Goal: Task Accomplishment & Management: Manage account settings

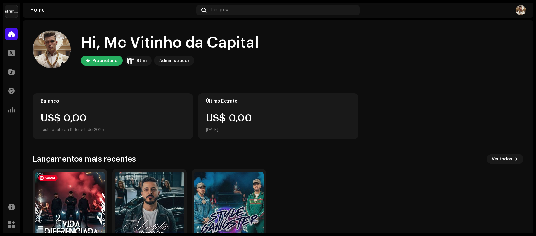
click at [74, 202] on img at bounding box center [69, 206] width 69 height 69
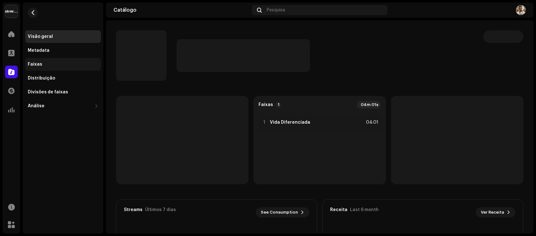
click at [38, 66] on div "Faixas" at bounding box center [35, 64] width 15 height 5
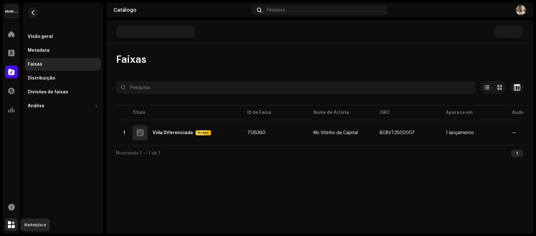
click at [6, 226] on div at bounding box center [11, 224] width 13 height 13
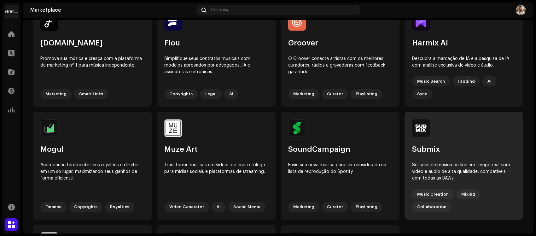
scroll to position [373, 0]
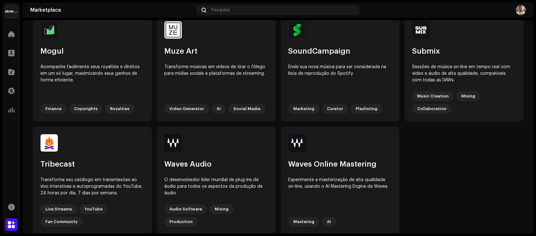
click at [527, 11] on div "Marketplace Pesquisa" at bounding box center [278, 10] width 511 height 15
click at [522, 10] on img at bounding box center [521, 10] width 10 height 10
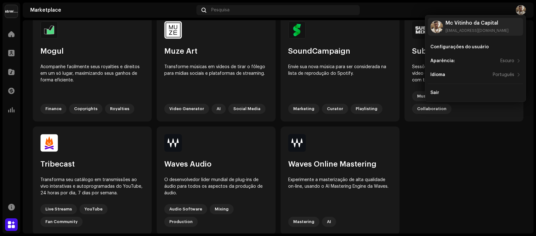
click at [15, 1] on div "Sony Deluxe Records Home Perfil Catálogo Transações Análise Recursos Marketplac…" at bounding box center [268, 118] width 536 height 236
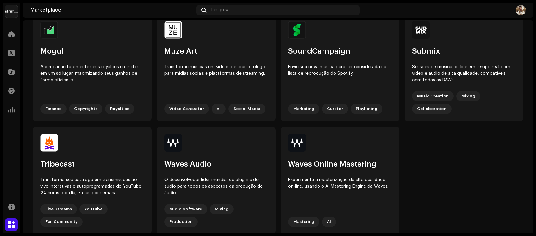
click at [11, 18] on navigation-account-switch "Sony Deluxe Records" at bounding box center [12, 12] width 18 height 18
click at [11, 15] on img at bounding box center [11, 11] width 13 height 13
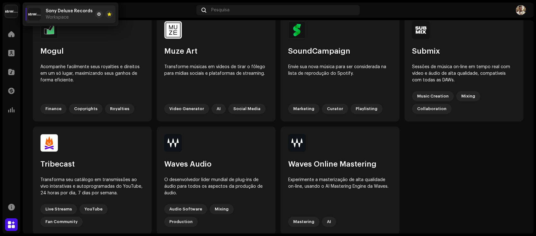
click at [44, 11] on div "Sony Deluxe Records Workspace" at bounding box center [60, 14] width 65 height 13
click at [46, 19] on span "Workspace" at bounding box center [57, 17] width 23 height 5
click at [40, 19] on re-a-cover at bounding box center [34, 14] width 13 height 13
click at [98, 13] on span at bounding box center [99, 14] width 4 height 5
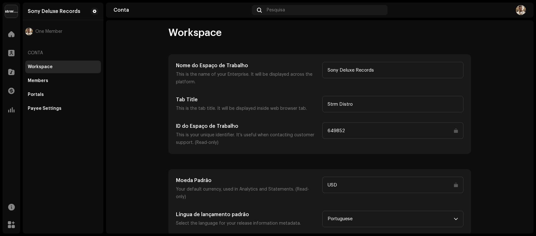
scroll to position [5, 0]
click at [54, 78] on div "Members" at bounding box center [63, 80] width 71 height 5
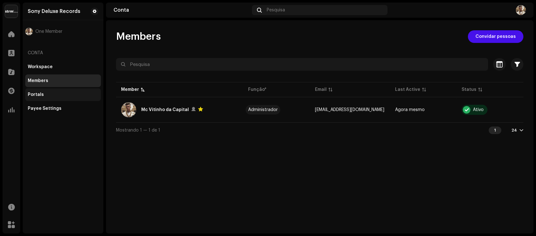
click at [38, 92] on div "Portals" at bounding box center [36, 94] width 16 height 5
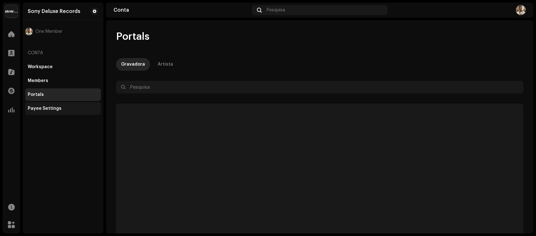
click at [49, 109] on div "Payee Settings" at bounding box center [45, 108] width 34 height 5
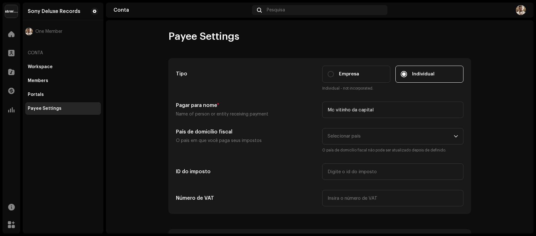
click at [519, 11] on img at bounding box center [521, 10] width 10 height 10
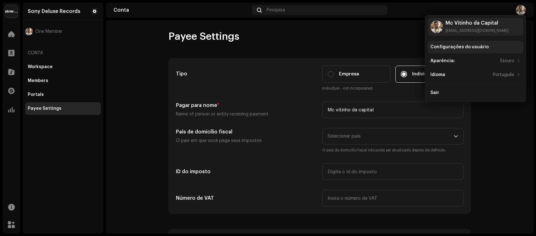
click at [461, 47] on div "Configurações do usuário" at bounding box center [460, 46] width 58 height 5
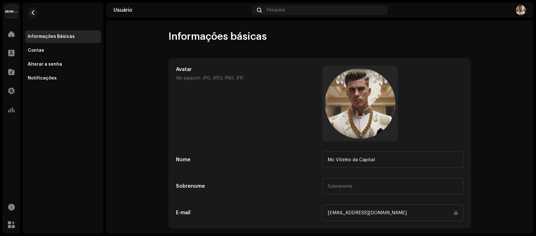
click at [521, 8] on img at bounding box center [521, 10] width 10 height 10
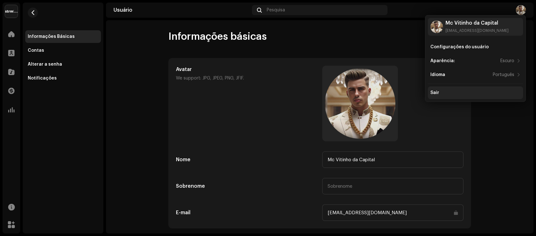
click at [464, 92] on div "Sair" at bounding box center [476, 92] width 90 height 5
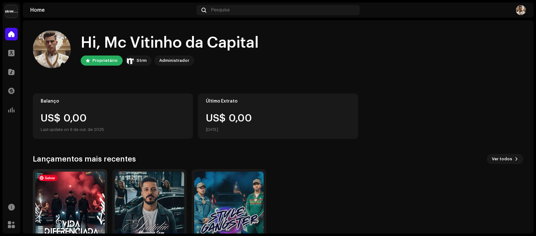
click at [64, 206] on img at bounding box center [69, 206] width 69 height 69
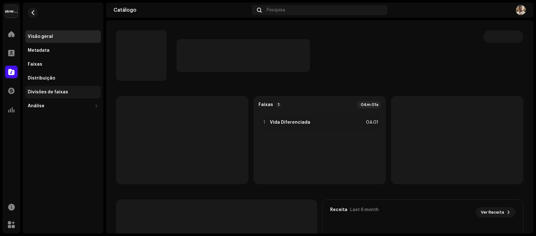
click at [58, 93] on div "Divisões de faixas" at bounding box center [48, 92] width 40 height 5
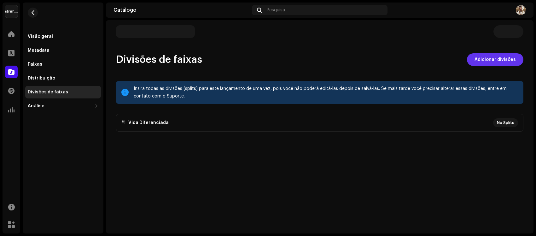
click at [487, 57] on span "Adicionar divisões" at bounding box center [495, 59] width 41 height 13
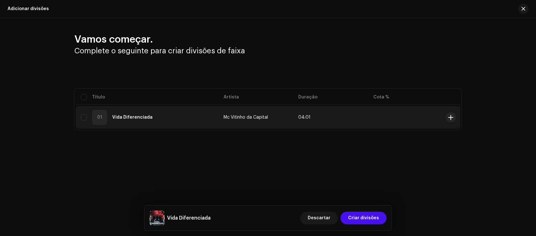
click at [124, 115] on strong "Vida Diferenciada" at bounding box center [132, 117] width 40 height 4
click at [84, 119] on input "checkbox" at bounding box center [84, 117] width 6 height 6
checkbox input "true"
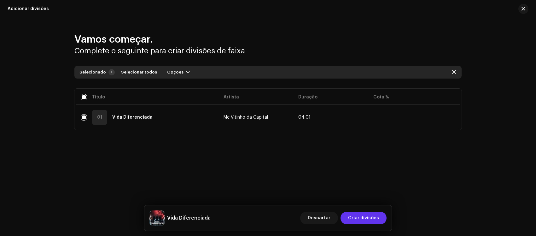
click at [367, 223] on span "Criar divisões" at bounding box center [363, 218] width 31 height 13
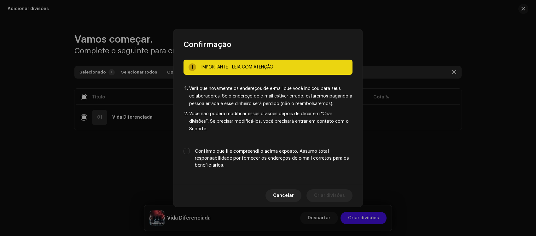
click at [200, 149] on label "Confirmo que li e compreendi o acima exposto. Assumo total responsabilidade por…" at bounding box center [274, 158] width 158 height 21
click at [190, 149] on input "Confirmo que li e compreendi o acima exposto. Assumo total responsabilidade por…" at bounding box center [187, 151] width 6 height 6
checkbox input "true"
click at [340, 190] on span "Criar divisões" at bounding box center [329, 195] width 31 height 13
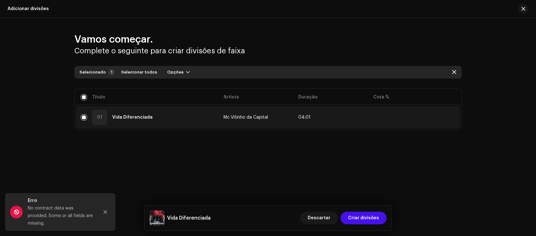
click at [227, 114] on td "Mc Vitinho da Capital" at bounding box center [256, 117] width 75 height 23
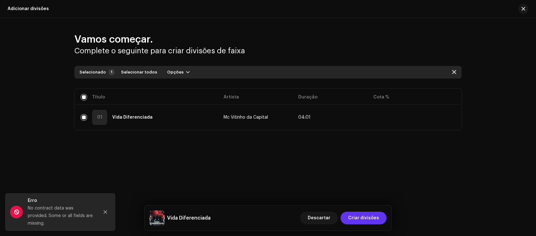
click at [369, 219] on span "Criar divisões" at bounding box center [363, 218] width 31 height 13
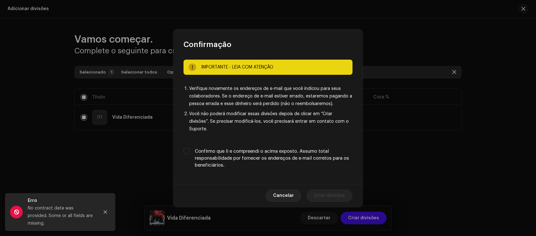
click at [217, 148] on label "Confirmo que li e compreendi o acima exposto. Assumo total responsabilidade por…" at bounding box center [274, 158] width 158 height 21
click at [190, 148] on input "Confirmo que li e compreendi o acima exposto. Assumo total responsabilidade por…" at bounding box center [187, 151] width 6 height 6
checkbox input "true"
click at [330, 189] on span "Criar divisões" at bounding box center [329, 195] width 31 height 13
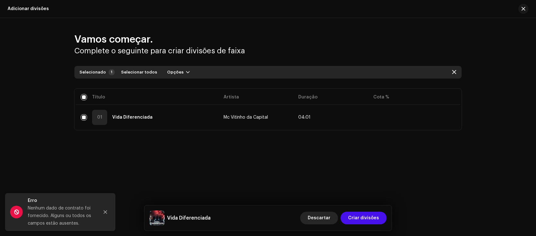
click at [319, 218] on font "Descartar" at bounding box center [319, 218] width 23 height 4
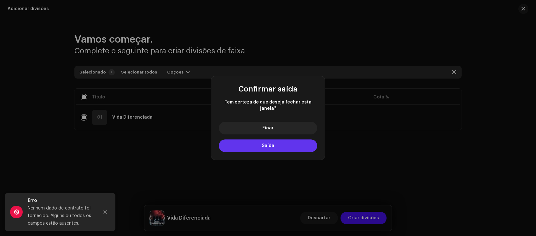
click at [287, 146] on button "Saída" at bounding box center [268, 145] width 98 height 13
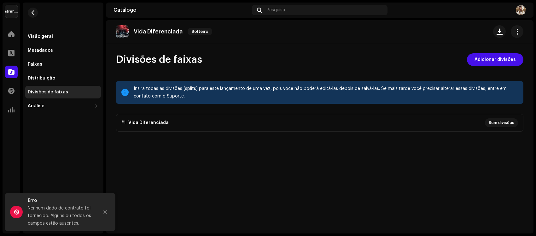
click at [296, 127] on p-accordion "#1 Vida Diferenciada Sem divisões" at bounding box center [320, 123] width 408 height 18
click at [500, 117] on p-accordion "#1 Vida Diferenciada Sem divisões" at bounding box center [320, 123] width 408 height 18
click at [502, 120] on p-accordion "#1 Vida Diferenciada Sem divisões" at bounding box center [320, 123] width 408 height 18
click at [497, 52] on div "Vida Diferenciada Solteiro Divisões de faixas Adicionar divisões Insira todas a…" at bounding box center [320, 126] width 428 height 213
click at [497, 57] on span "Adicionar divisões" at bounding box center [495, 59] width 41 height 13
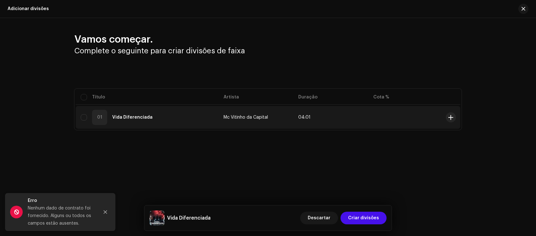
click at [120, 113] on div "01 Vida Diferenciada" at bounding box center [147, 117] width 133 height 15
click at [84, 118] on input "checkbox" at bounding box center [84, 117] width 6 height 6
checkbox input "true"
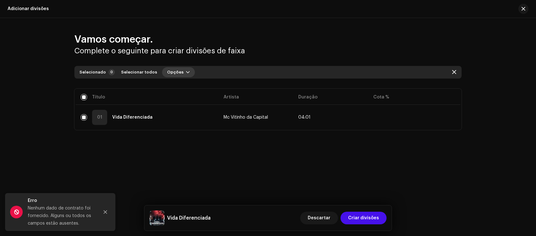
click at [173, 70] on font "Opções" at bounding box center [175, 72] width 16 height 4
click at [184, 85] on font "Adicionar divisões" at bounding box center [183, 86] width 41 height 4
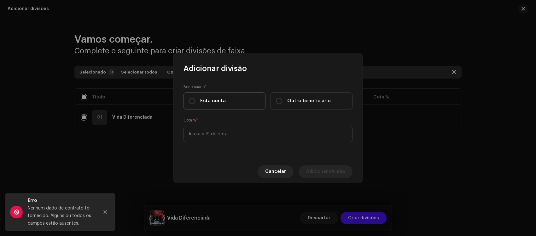
click at [219, 102] on span "Esta conta" at bounding box center [213, 101] width 26 height 7
click at [195, 102] on input "Esta conta" at bounding box center [192, 101] width 6 height 6
radio input "true"
click at [239, 105] on label "Esta conta" at bounding box center [225, 100] width 82 height 17
click at [195, 104] on input "Esta conta" at bounding box center [192, 101] width 6 height 6
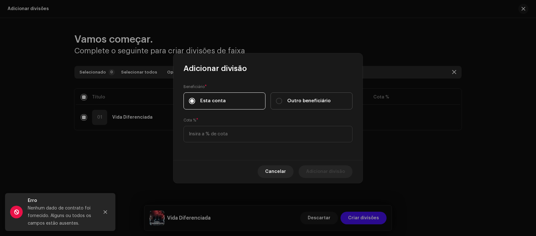
click at [290, 100] on span "Outro beneficiário" at bounding box center [309, 101] width 44 height 7
click at [282, 100] on input "Outro beneficiário" at bounding box center [279, 101] width 6 height 6
radio input "true"
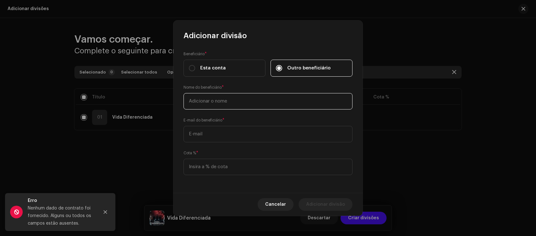
click at [239, 99] on input "text" at bounding box center [268, 101] width 169 height 16
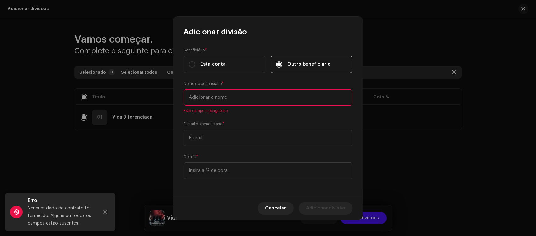
click at [217, 101] on input "text" at bounding box center [268, 97] width 169 height 16
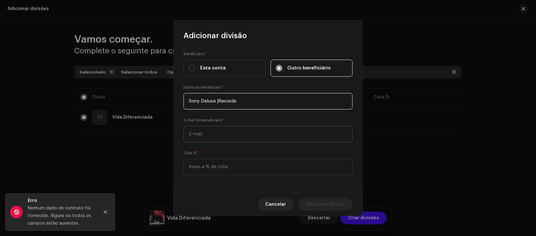
type input "Sony Deluxe |Records"
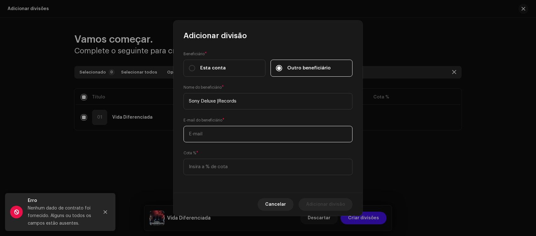
click at [221, 136] on input "text" at bounding box center [268, 134] width 169 height 16
paste input "mcvitinhodacapital@gmail.com"
type input "mcvitinhodacapital@gmail.com"
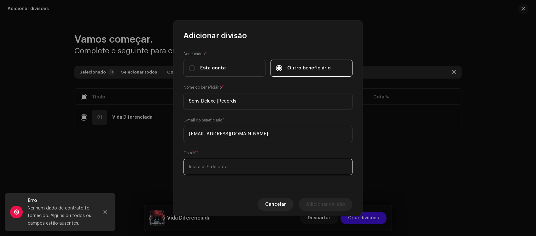
click at [229, 168] on input at bounding box center [268, 167] width 169 height 16
type input "30,00"
click at [200, 186] on div "Beneficiário * Esta conta Outro beneficiário Nome do beneficiário * Sony Deluxe…" at bounding box center [268, 117] width 189 height 152
click at [339, 205] on font "Adicionar divisão" at bounding box center [325, 204] width 39 height 4
checkbox input "false"
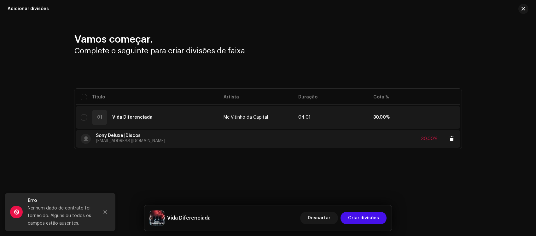
click at [124, 133] on div "Sony Deluxe |Discos mcvitinhodacapital@gmail.com" at bounding box center [123, 139] width 85 height 18
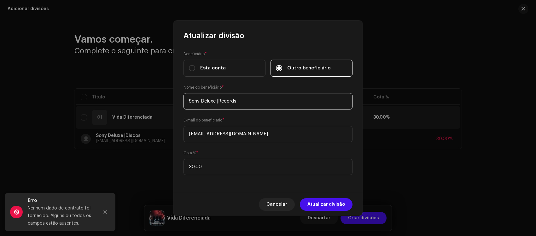
click at [220, 101] on input "Sony Deluxe |Records" at bounding box center [268, 101] width 169 height 16
type input "Sony Deluxe Records"
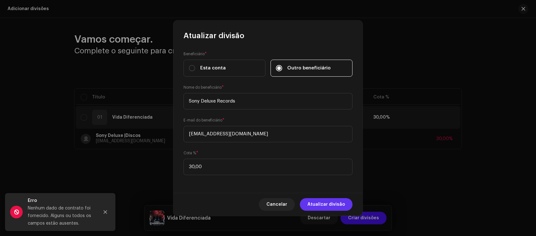
click at [322, 204] on font "Atualizar divisão" at bounding box center [327, 204] width 38 height 4
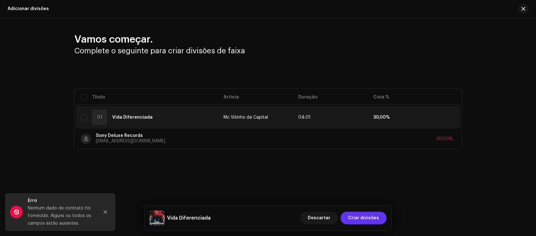
click at [368, 215] on span "Criar divisões" at bounding box center [363, 218] width 31 height 13
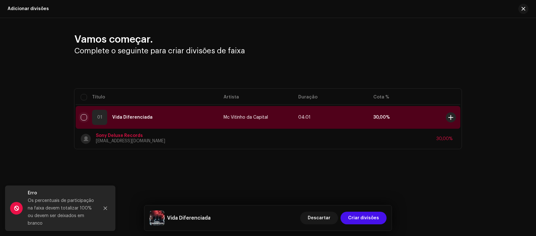
click at [82, 119] on input "checkbox" at bounding box center [84, 117] width 6 height 6
checkbox input "true"
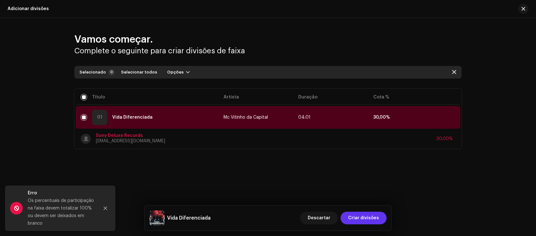
click at [366, 216] on font "Criar divisões" at bounding box center [363, 218] width 31 height 4
click at [144, 70] on font "Selecionar todos" at bounding box center [139, 72] width 36 height 4
click at [172, 72] on font "Opções" at bounding box center [175, 72] width 16 height 4
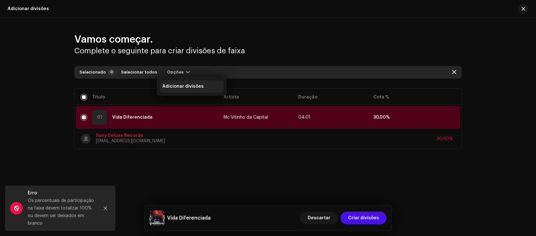
click at [172, 84] on font "Adicionar divisões" at bounding box center [183, 86] width 41 height 4
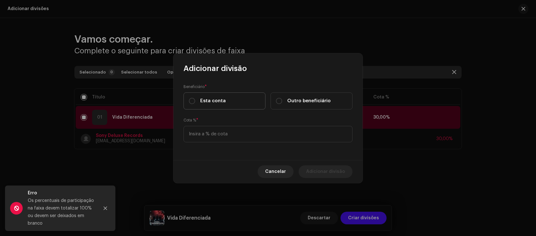
click at [214, 98] on font "Esta conta" at bounding box center [213, 100] width 26 height 5
click at [195, 98] on input "Esta conta" at bounding box center [192, 101] width 6 height 6
radio input "true"
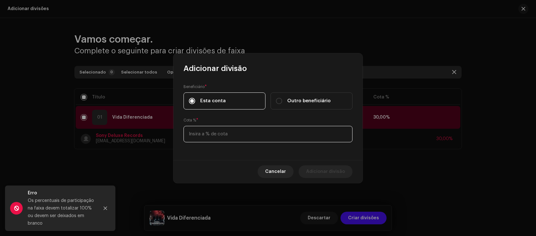
click at [245, 136] on input at bounding box center [268, 134] width 169 height 16
type input "35,00"
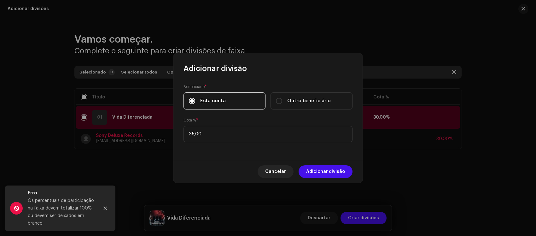
click at [206, 147] on div "Beneficiário * Esta conta Outro beneficiário Cota % * 35,00" at bounding box center [268, 117] width 189 height 86
click at [320, 174] on span "Adicionar divisão" at bounding box center [325, 171] width 39 height 13
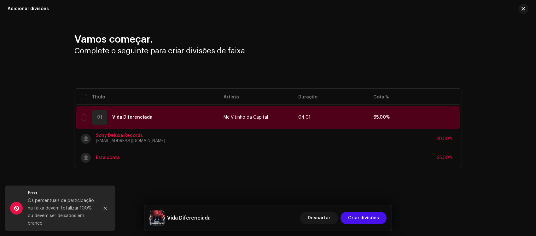
checkbox input "false"
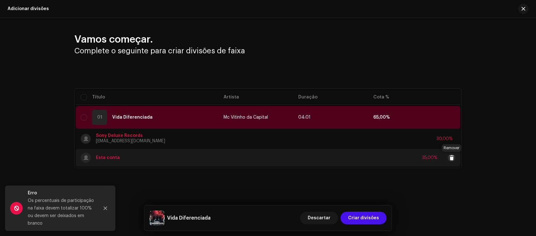
click at [454, 158] on button at bounding box center [452, 158] width 8 height 8
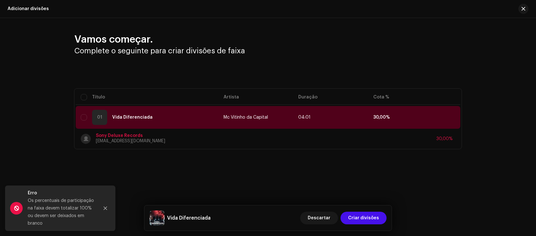
click at [171, 48] on font "Complete o seguinte para criar divisões de faixa" at bounding box center [159, 51] width 171 height 8
click at [83, 115] on input "checkbox" at bounding box center [84, 117] width 6 height 6
checkbox input "true"
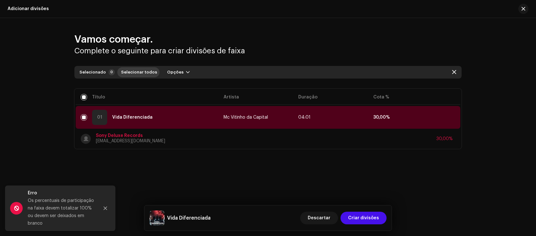
click at [141, 68] on span "Selecionar todos" at bounding box center [139, 72] width 36 height 13
click at [177, 75] on span "Opções" at bounding box center [175, 72] width 16 height 13
click at [178, 81] on div "Adicionar divisões" at bounding box center [192, 86] width 64 height 13
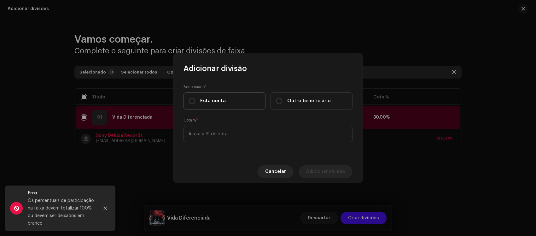
click at [212, 100] on font "Esta conta" at bounding box center [213, 100] width 26 height 5
click at [195, 100] on input "Esta conta" at bounding box center [192, 101] width 6 height 6
radio input "true"
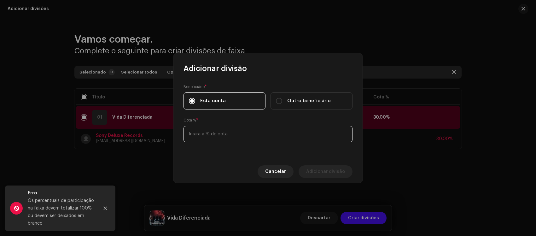
click at [232, 137] on input at bounding box center [268, 134] width 169 height 16
type input "35,00"
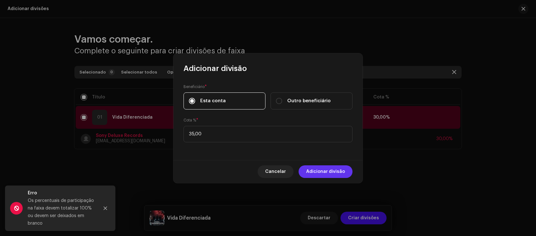
click at [323, 167] on span "Adicionar divisão" at bounding box center [325, 171] width 39 height 13
checkbox input "false"
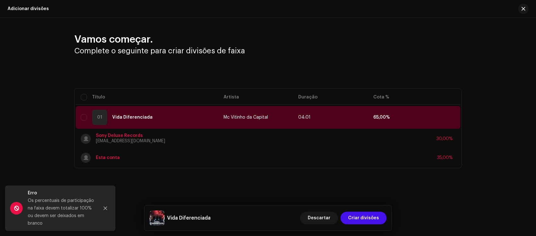
click at [320, 51] on h3 "Complete o seguinte para criar divisões de faixa" at bounding box center [267, 51] width 387 height 10
click at [81, 111] on div "01 Vida Diferenciada" at bounding box center [147, 117] width 133 height 15
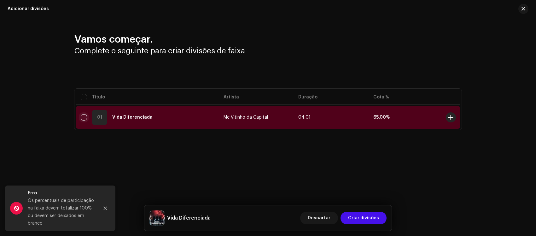
click at [82, 117] on input "checkbox" at bounding box center [84, 117] width 6 height 6
checkbox input "true"
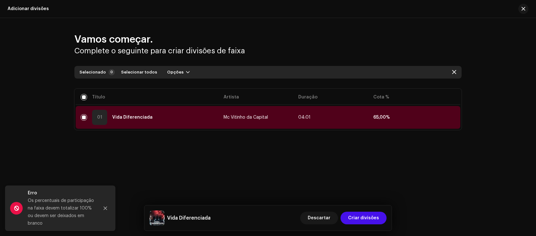
click at [133, 120] on div "01 Vida Diferenciada" at bounding box center [147, 117] width 133 height 15
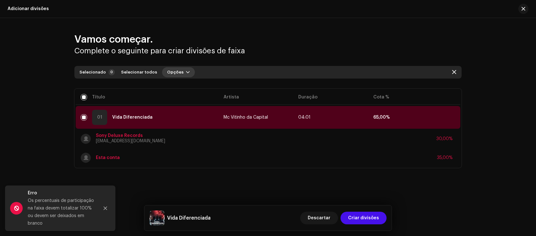
click at [171, 71] on font "Opções" at bounding box center [175, 72] width 16 height 4
click at [180, 87] on font "Adicionar divisões" at bounding box center [183, 86] width 41 height 4
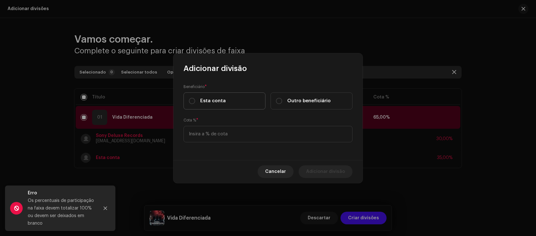
click at [223, 101] on font "Esta conta" at bounding box center [213, 100] width 26 height 5
click at [195, 101] on input "Esta conta" at bounding box center [192, 101] width 6 height 6
radio input "true"
click at [282, 98] on p-radiobutton at bounding box center [279, 101] width 6 height 6
click at [282, 98] on input "Outro beneficiário" at bounding box center [279, 101] width 6 height 6
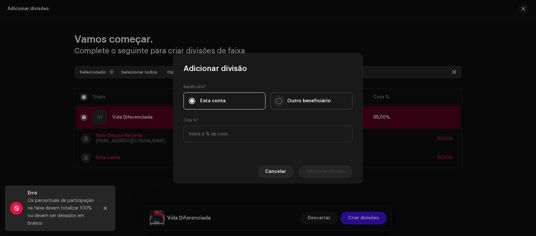
radio input "true"
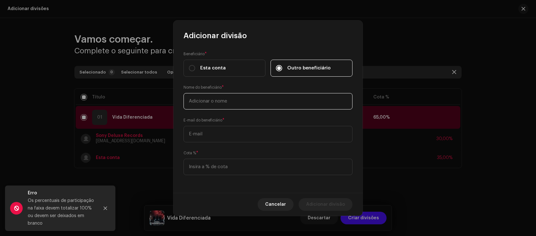
click at [207, 106] on input "text" at bounding box center [268, 101] width 169 height 16
type input "Nando Dj"
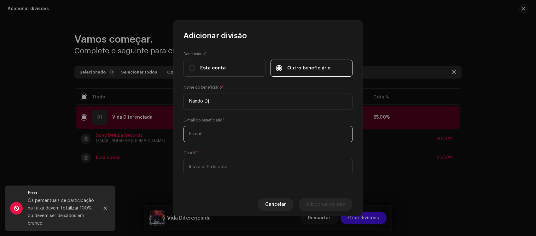
click at [223, 133] on input "text" at bounding box center [268, 134] width 169 height 16
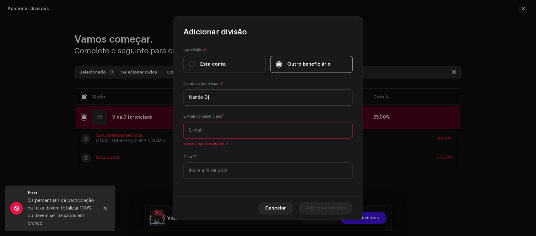
click at [222, 134] on input "text" at bounding box center [268, 130] width 169 height 16
paste input "rootsfernando70@gmail.com"
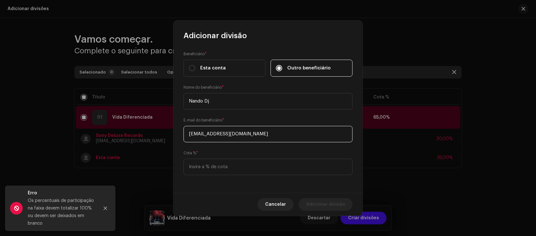
type input "rootsfernando70@gmail.com"
click at [232, 149] on div "Beneficiário * Esta conta Outro beneficiário Nome do beneficiário * Nando Dj E-…" at bounding box center [268, 117] width 189 height 152
click at [226, 171] on input at bounding box center [268, 167] width 169 height 16
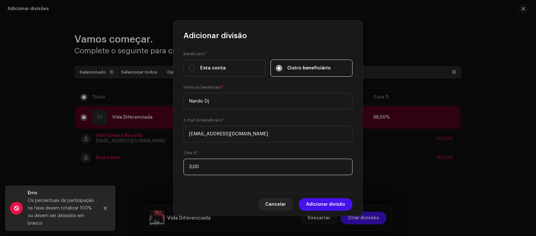
type input "35,00"
click at [330, 202] on font "Adicionar divisão" at bounding box center [325, 204] width 39 height 4
checkbox input "false"
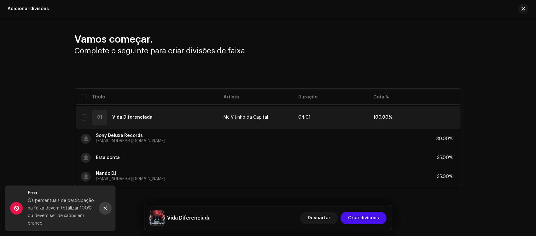
click at [109, 205] on button "Fechar" at bounding box center [105, 208] width 13 height 13
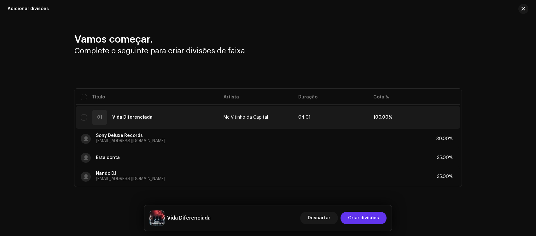
click at [374, 217] on font "Criar divisões" at bounding box center [363, 218] width 31 height 4
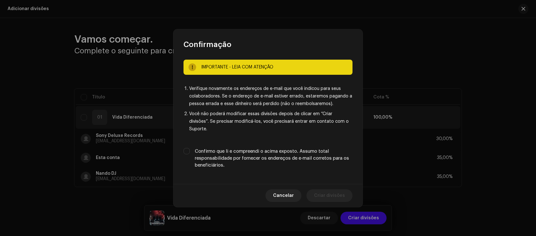
click at [196, 148] on label "Confirmo que li e compreendi o acima exposto. Assumo total responsabilidade por…" at bounding box center [274, 158] width 158 height 21
click at [190, 148] on input "Confirmo que li e compreendi o acima exposto. Assumo total responsabilidade por…" at bounding box center [187, 151] width 6 height 6
checkbox input "true"
click at [330, 193] on font "Criar divisões" at bounding box center [329, 195] width 31 height 4
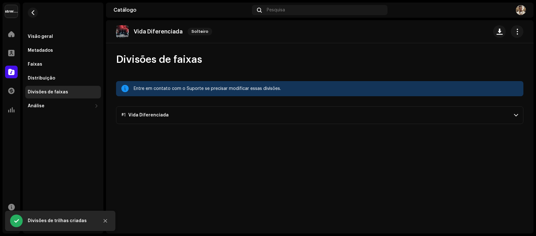
click at [163, 113] on font "Vida Diferenciada" at bounding box center [148, 115] width 40 height 4
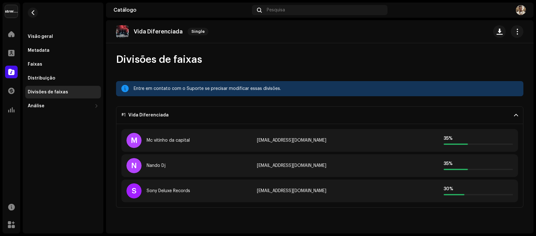
click at [177, 221] on div "Vida Diferenciada Single Divisões de faixas Entre em contato com o Suporte se p…" at bounding box center [320, 126] width 428 height 213
